Goal: Task Accomplishment & Management: Use online tool/utility

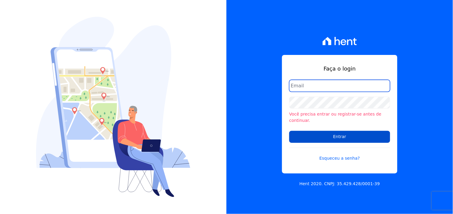
type input "[EMAIL_ADDRESS][DOMAIN_NAME]"
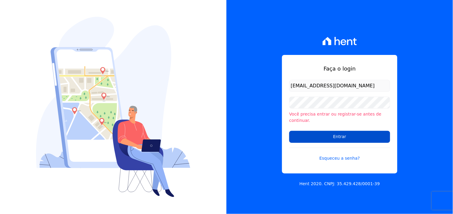
click at [336, 133] on input "Entrar" at bounding box center [339, 137] width 101 height 12
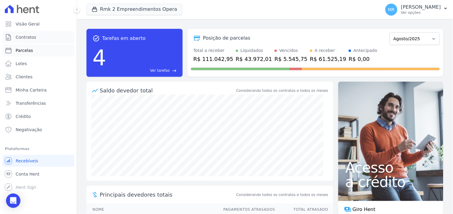
drag, startPoint x: 29, startPoint y: 38, endPoint x: 21, endPoint y: 48, distance: 12.6
click at [28, 38] on span "Contratos" at bounding box center [26, 37] width 20 height 6
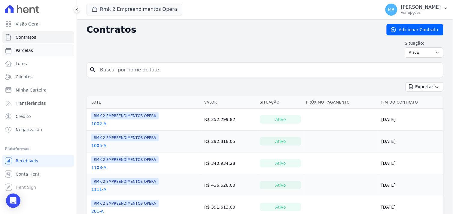
click at [26, 51] on span "Parcelas" at bounding box center [24, 50] width 17 height 6
select select
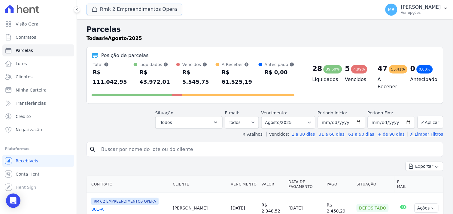
drag, startPoint x: 123, startPoint y: 8, endPoint x: 100, endPoint y: 18, distance: 24.3
click at [123, 9] on button "Rmk 2 Empreendimentos Opera" at bounding box center [134, 9] width 96 height 11
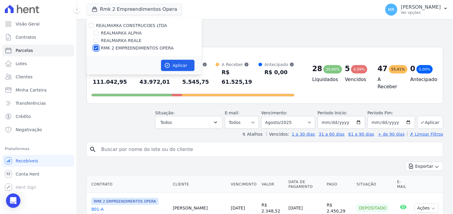
click at [95, 47] on input "RMK 2 EMPREENDIMENTOS OPERA" at bounding box center [96, 48] width 5 height 5
checkbox input "false"
click at [95, 40] on input "REALMARKA REALE" at bounding box center [96, 40] width 5 height 5
checkbox input "true"
click at [173, 66] on button "Aplicar" at bounding box center [178, 65] width 34 height 11
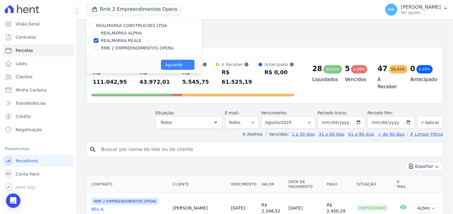
select select
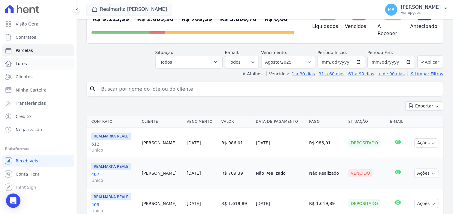
scroll to position [33, 0]
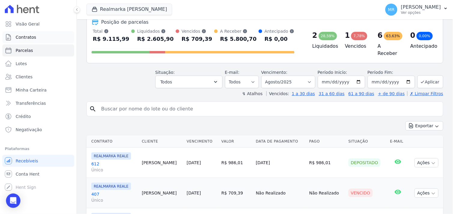
click at [31, 39] on span "Contratos" at bounding box center [26, 37] width 20 height 6
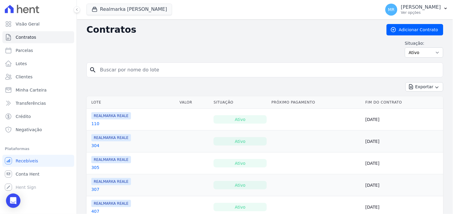
click at [97, 169] on link "305" at bounding box center [95, 168] width 8 height 6
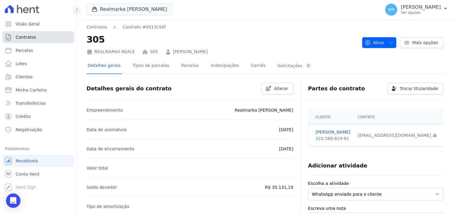
click at [22, 38] on span "Contratos" at bounding box center [26, 37] width 20 height 6
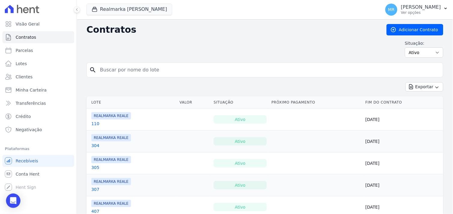
click at [92, 123] on link "110" at bounding box center [95, 124] width 8 height 6
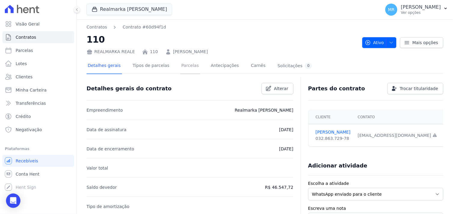
click at [181, 65] on link "Parcelas" at bounding box center [190, 66] width 20 height 16
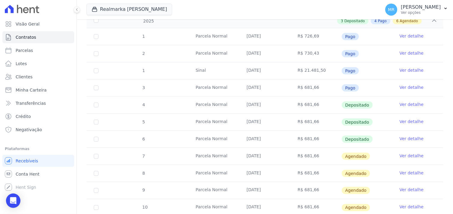
scroll to position [100, 0]
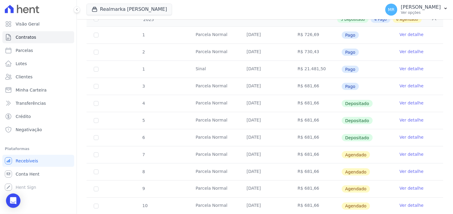
click at [407, 155] on link "Ver detalhe" at bounding box center [411, 154] width 24 height 6
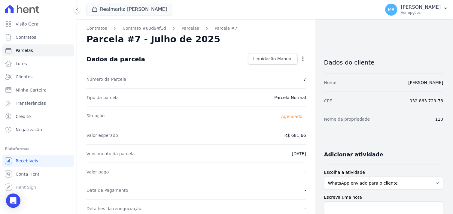
click at [302, 59] on icon "button" at bounding box center [302, 58] width 1 height 5
click at [269, 68] on link "Alterar" at bounding box center [277, 67] width 53 height 11
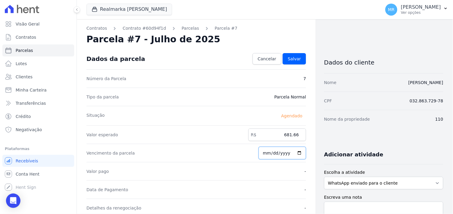
click at [267, 153] on input "[DATE]" at bounding box center [282, 153] width 47 height 13
type input "[DATE]"
click at [262, 153] on input "date" at bounding box center [282, 153] width 47 height 13
click at [266, 154] on input "date" at bounding box center [282, 153] width 47 height 13
type input "[DATE]"
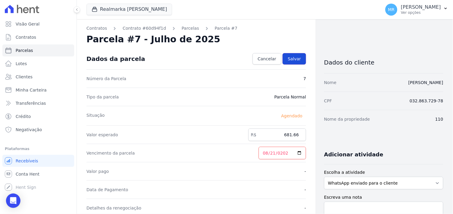
click at [294, 59] on span "Salvar" at bounding box center [294, 59] width 13 height 6
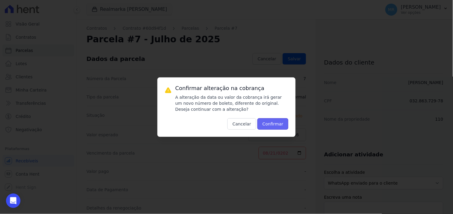
click at [275, 125] on button "Confirmar" at bounding box center [272, 123] width 31 height 11
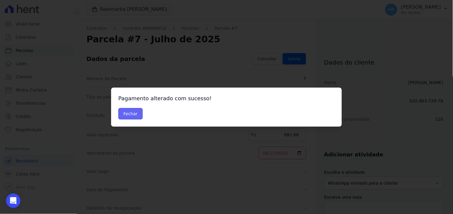
drag, startPoint x: 126, startPoint y: 114, endPoint x: 134, endPoint y: 115, distance: 8.2
click at [127, 115] on button "Fechar" at bounding box center [130, 113] width 24 height 11
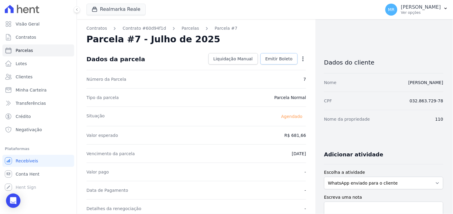
click at [274, 60] on span "Emitir Boleto" at bounding box center [278, 59] width 27 height 6
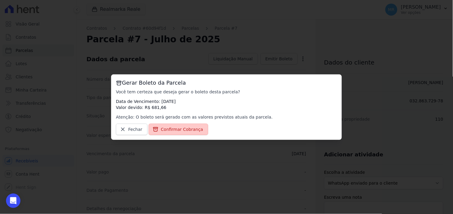
click at [170, 128] on span "Confirmar Cobrança" at bounding box center [182, 129] width 42 height 6
click at [177, 131] on span "Confirmar Cobrança" at bounding box center [182, 129] width 42 height 6
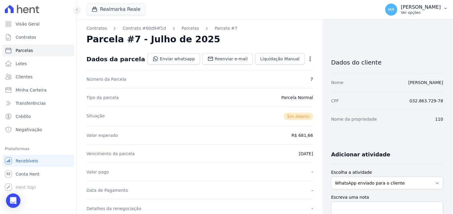
click at [420, 11] on p "Ver opções" at bounding box center [421, 12] width 40 height 5
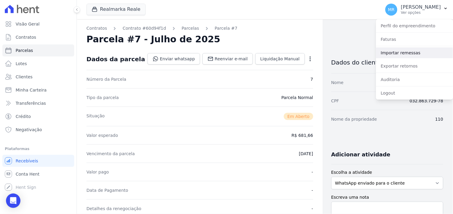
click at [404, 55] on link "Importar remessas" at bounding box center [414, 52] width 77 height 11
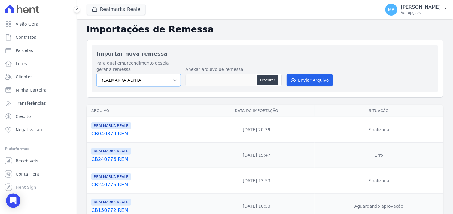
drag, startPoint x: 173, startPoint y: 80, endPoint x: 167, endPoint y: 83, distance: 6.4
click at [169, 82] on select "REALMARKA ALPHA REALMARKA REALE RMK 2 EMPREENDIMENTOS OPERA" at bounding box center [138, 80] width 84 height 13
select select "76c98966-fbae-428e-aea9-71c3dfcf0e62"
click at [96, 74] on select "REALMARKA ALPHA REALMARKA REALE RMK 2 EMPREENDIMENTOS OPERA" at bounding box center [138, 80] width 84 height 13
click at [268, 79] on button "Procurar" at bounding box center [268, 80] width 22 height 10
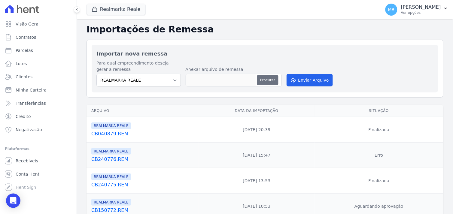
click at [265, 79] on button "Procurar" at bounding box center [268, 80] width 22 height 10
type input "CB150884.REM"
click at [305, 78] on button "Enviar Arquivo" at bounding box center [309, 80] width 46 height 13
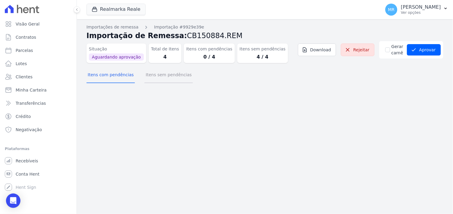
click at [169, 74] on button "Itens sem pendências" at bounding box center [168, 76] width 48 height 16
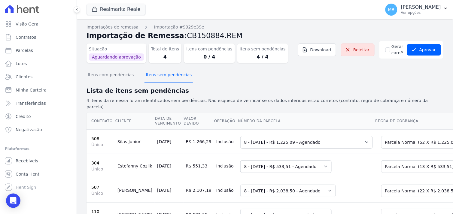
scroll to position [26, 0]
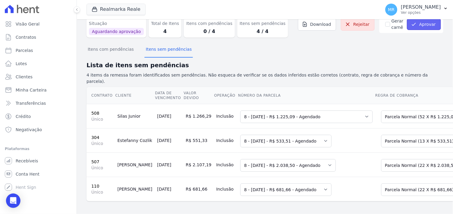
click at [420, 24] on button "Aprovar" at bounding box center [424, 24] width 34 height 11
